Goal: Information Seeking & Learning: Find specific fact

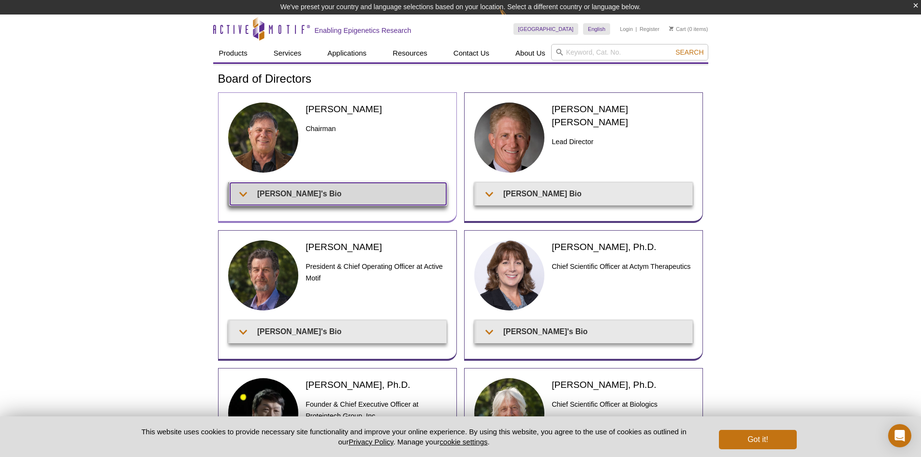
click at [264, 192] on summary "[PERSON_NAME]'s Bio" at bounding box center [338, 194] width 216 height 22
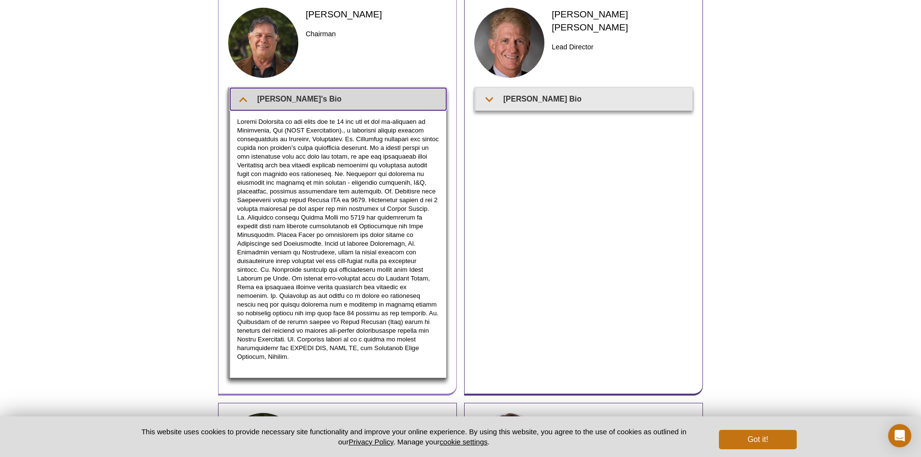
scroll to position [97, 0]
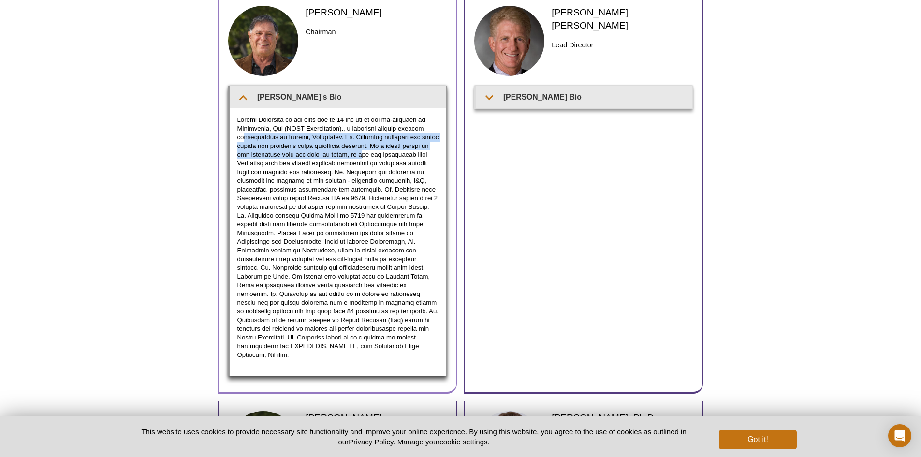
drag, startPoint x: 257, startPoint y: 134, endPoint x: 377, endPoint y: 177, distance: 127.6
click at [388, 165] on p at bounding box center [338, 238] width 202 height 244
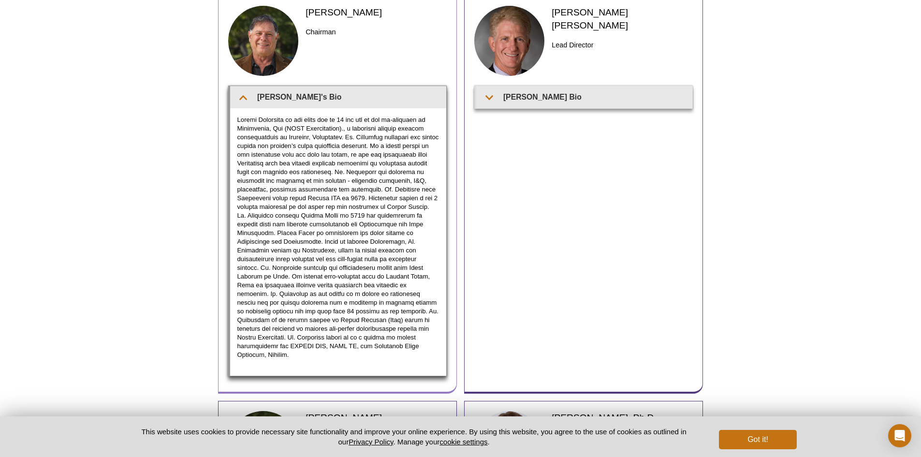
click at [341, 191] on p at bounding box center [338, 238] width 202 height 244
click at [292, 126] on p at bounding box center [338, 238] width 202 height 244
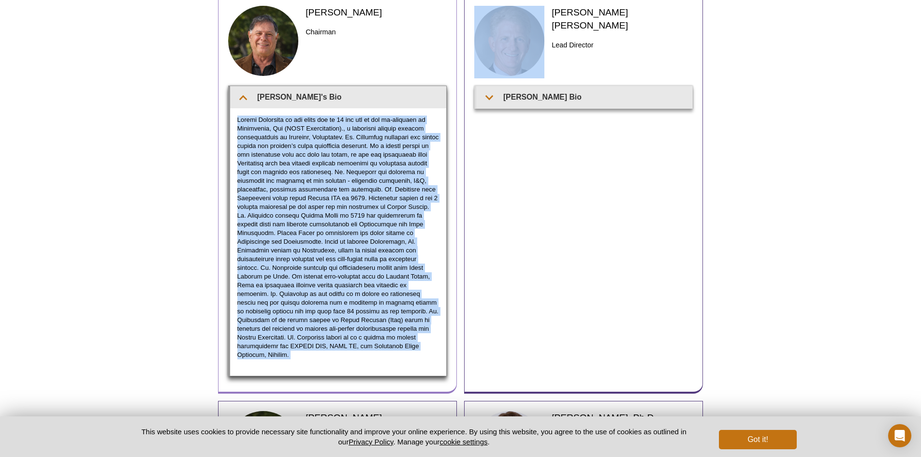
click at [292, 126] on p at bounding box center [338, 238] width 202 height 244
click at [307, 164] on p at bounding box center [338, 238] width 202 height 244
click at [306, 157] on p at bounding box center [338, 238] width 202 height 244
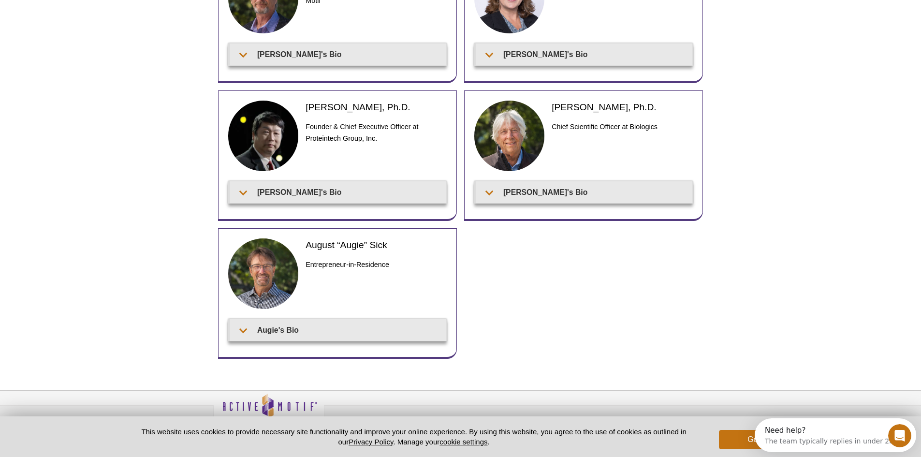
scroll to position [532, 0]
